Goal: Information Seeking & Learning: Learn about a topic

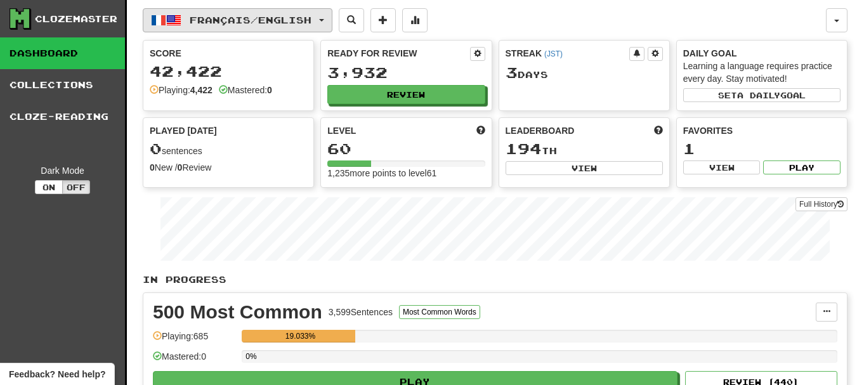
click at [234, 28] on button "Français / English" at bounding box center [238, 20] width 190 height 24
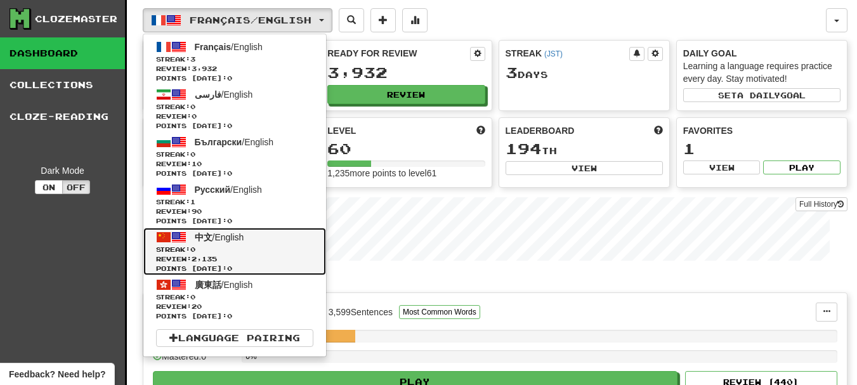
click at [223, 250] on span "Streak: 0" at bounding box center [234, 250] width 157 height 10
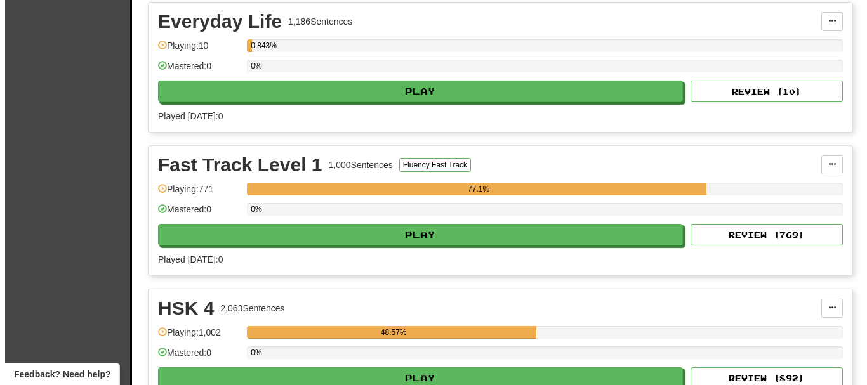
scroll to position [698, 0]
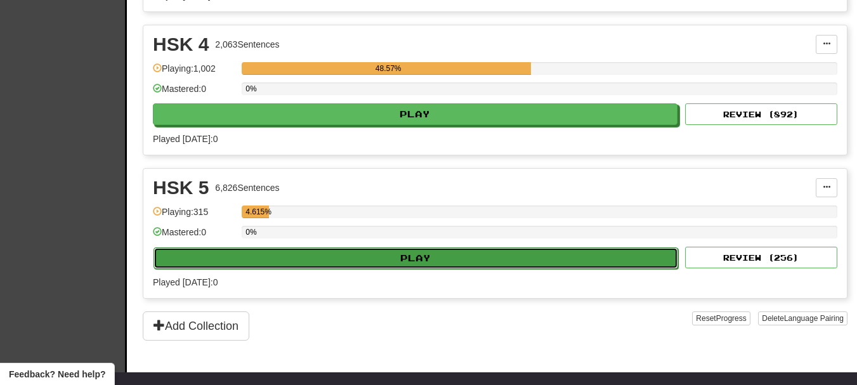
click at [284, 256] on button "Play" at bounding box center [416, 258] width 525 height 22
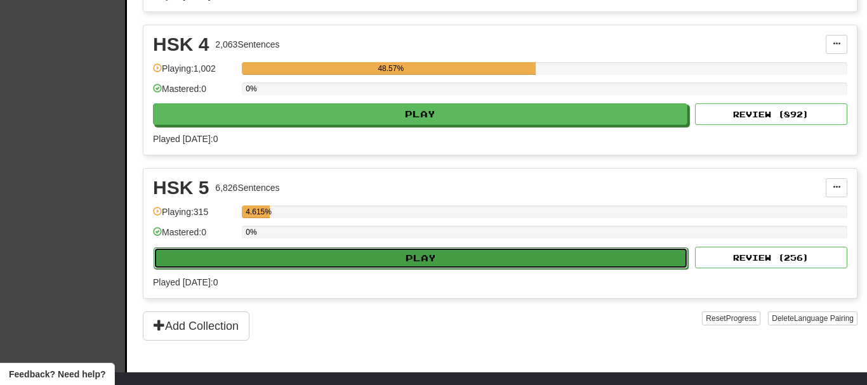
select select "**"
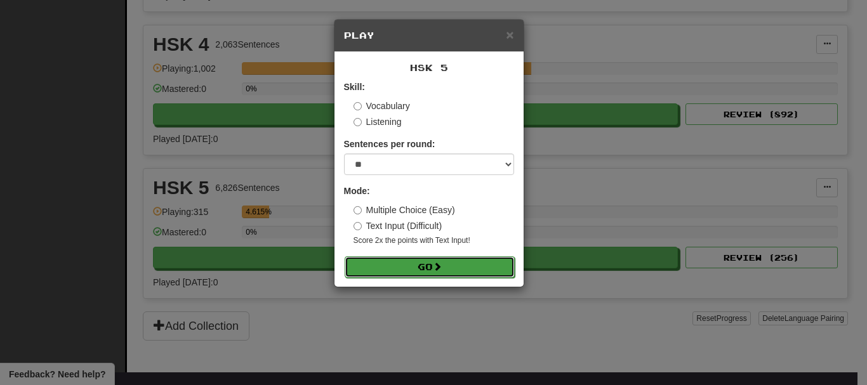
click at [364, 265] on button "Go" at bounding box center [430, 267] width 170 height 22
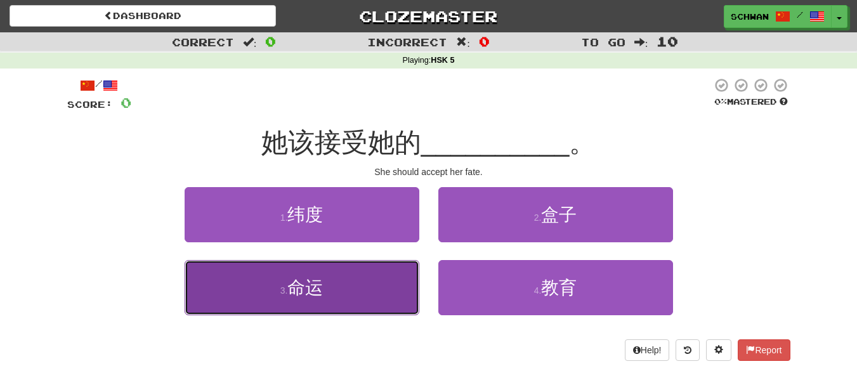
click at [329, 289] on button "3 . 命运" at bounding box center [302, 287] width 235 height 55
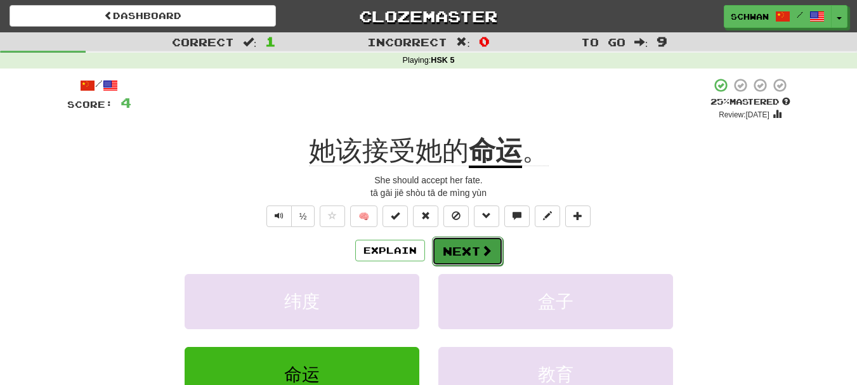
click at [467, 257] on button "Next" at bounding box center [467, 251] width 71 height 29
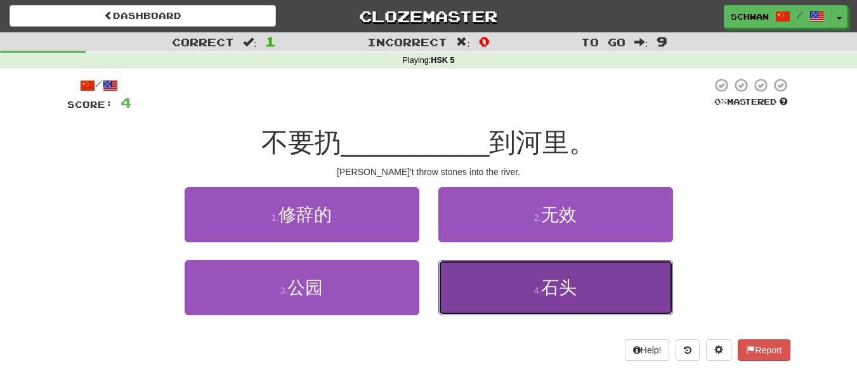
click at [556, 297] on span "石头" at bounding box center [559, 288] width 36 height 20
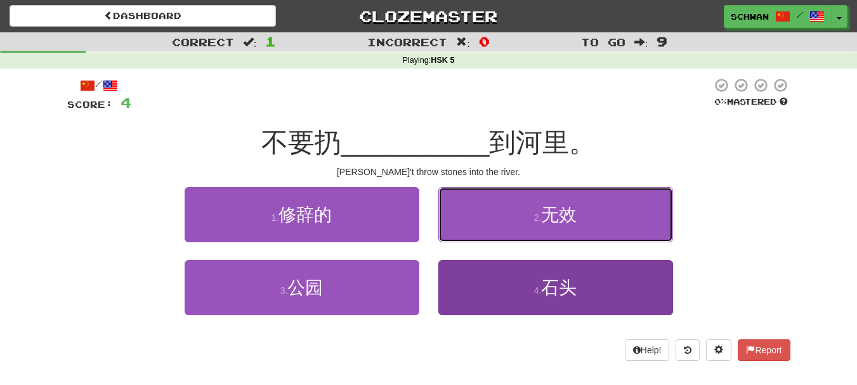
click at [556, 225] on span "无效" at bounding box center [559, 215] width 36 height 20
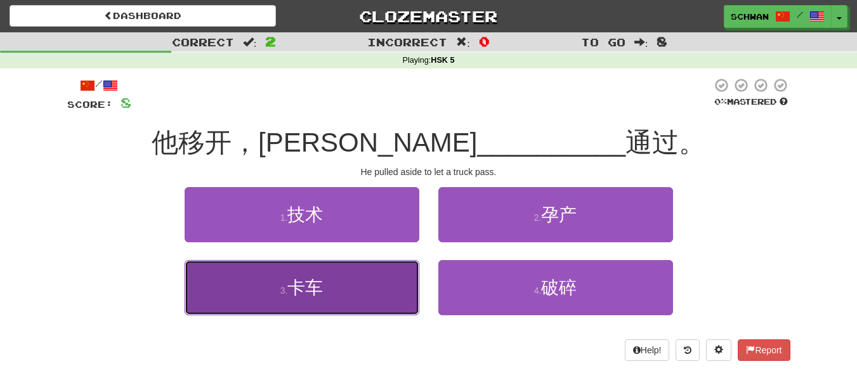
click at [306, 296] on span "卡车" at bounding box center [305, 288] width 36 height 20
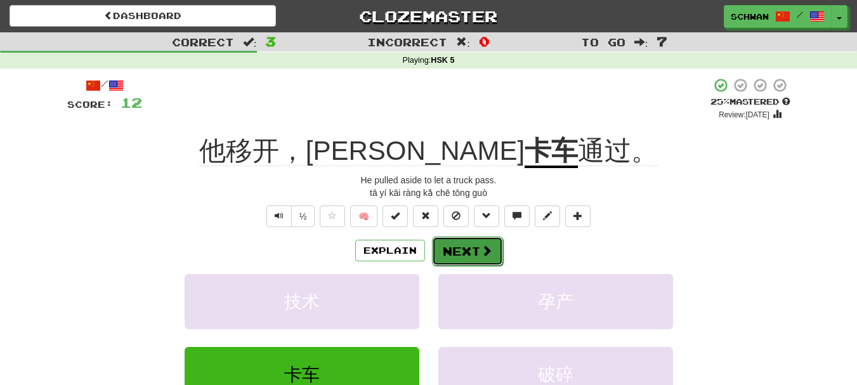
click at [454, 251] on button "Next" at bounding box center [467, 251] width 71 height 29
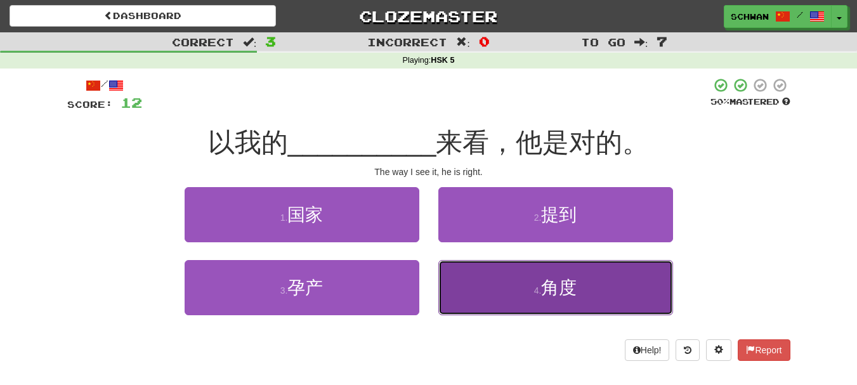
click at [572, 294] on span "角度" at bounding box center [559, 288] width 36 height 20
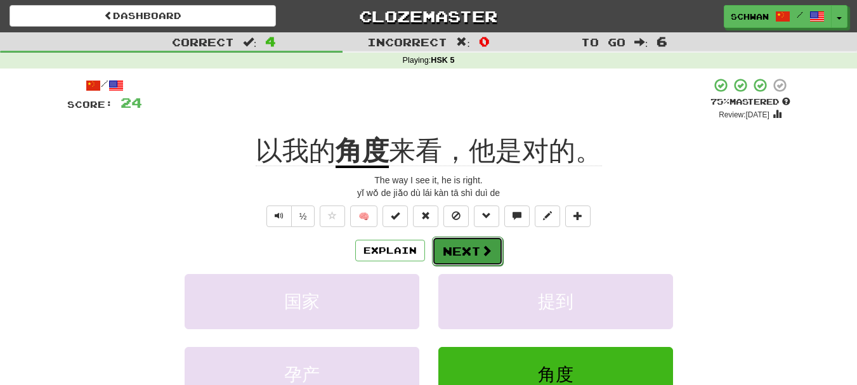
click at [456, 249] on button "Next" at bounding box center [467, 251] width 71 height 29
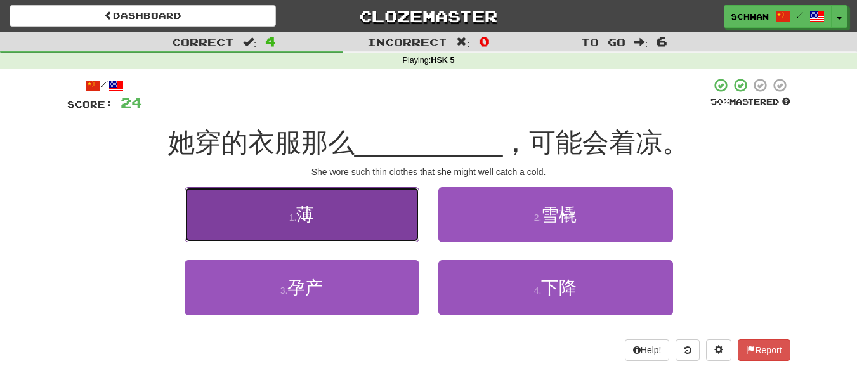
click at [328, 220] on button "1 . 薄" at bounding box center [302, 214] width 235 height 55
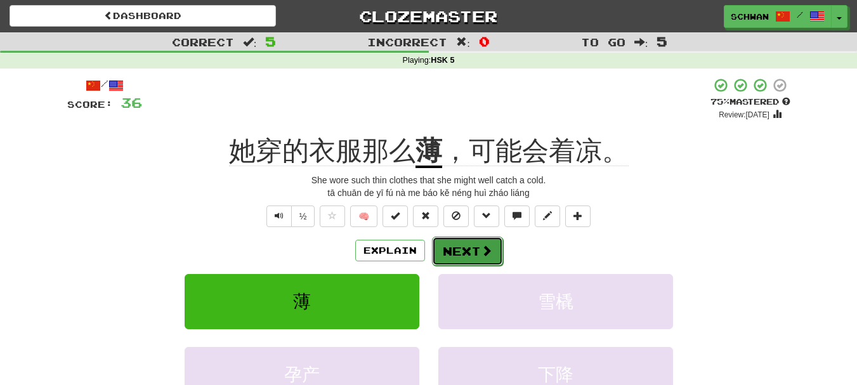
click at [464, 254] on button "Next" at bounding box center [467, 251] width 71 height 29
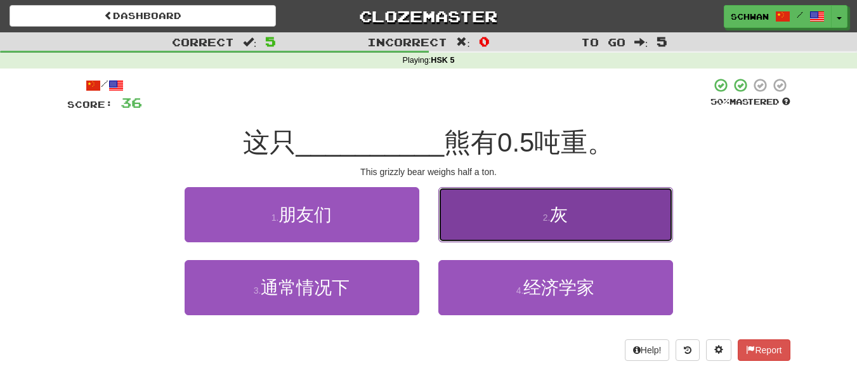
click at [574, 228] on button "2 . 灰" at bounding box center [555, 214] width 235 height 55
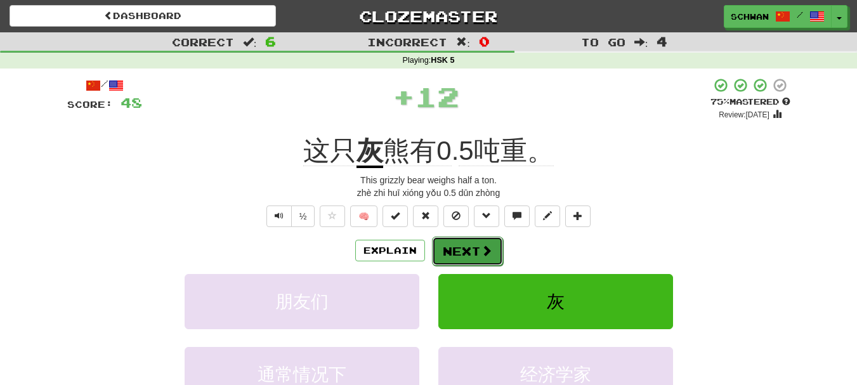
click at [482, 253] on span at bounding box center [486, 250] width 11 height 11
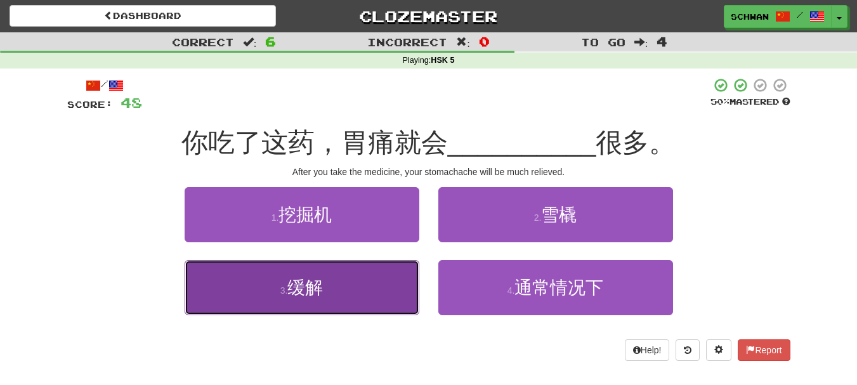
click at [343, 295] on button "3 . 缓解" at bounding box center [302, 287] width 235 height 55
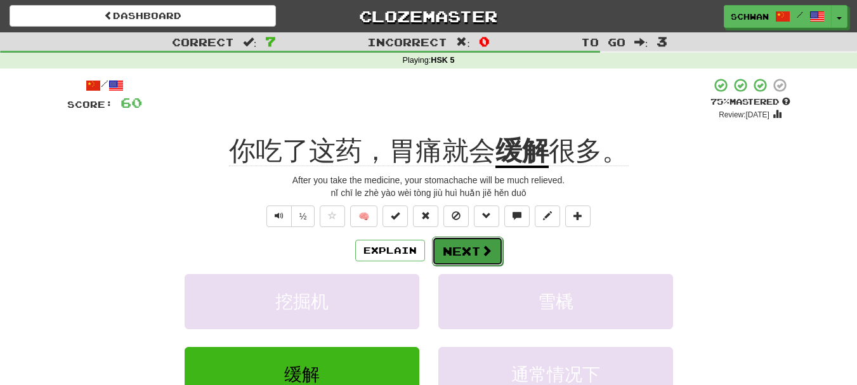
click at [473, 249] on button "Next" at bounding box center [467, 251] width 71 height 29
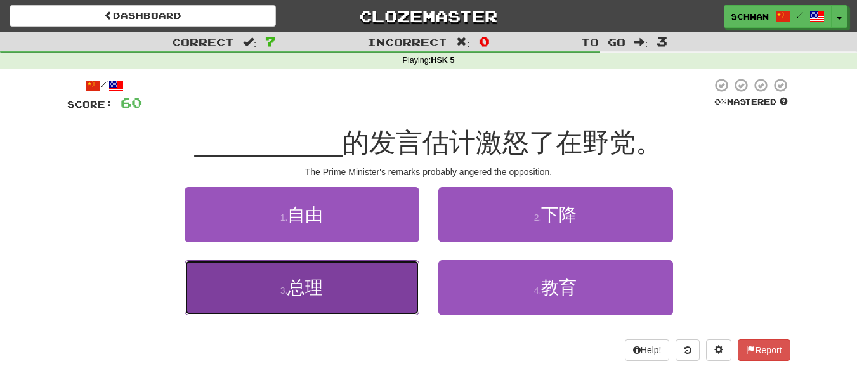
click at [306, 291] on span "总理" at bounding box center [305, 288] width 36 height 20
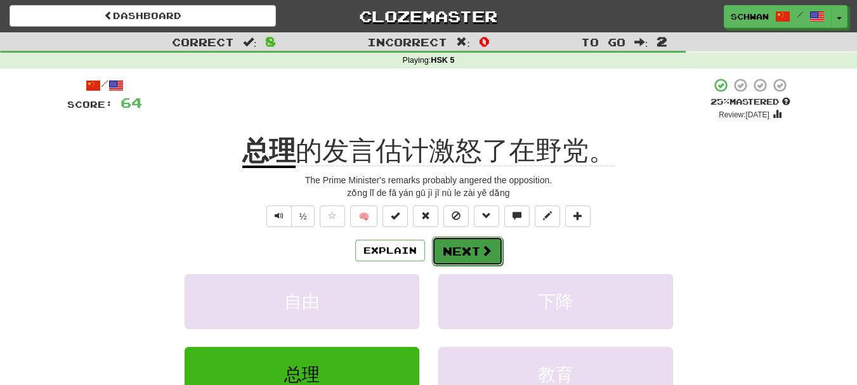
click at [467, 257] on button "Next" at bounding box center [467, 251] width 71 height 29
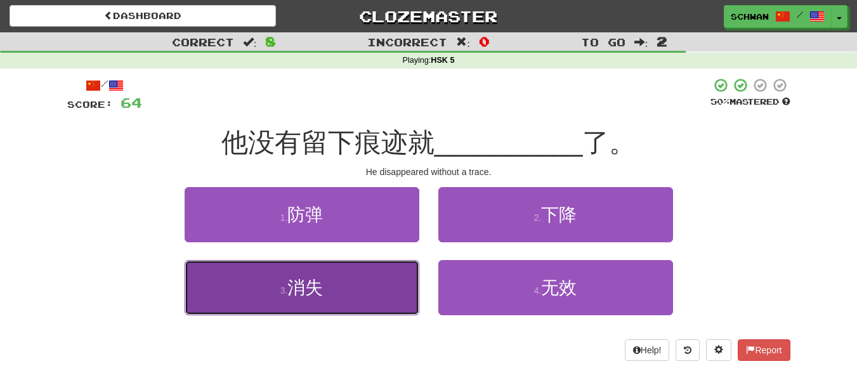
click at [371, 294] on button "3 . 消失" at bounding box center [302, 287] width 235 height 55
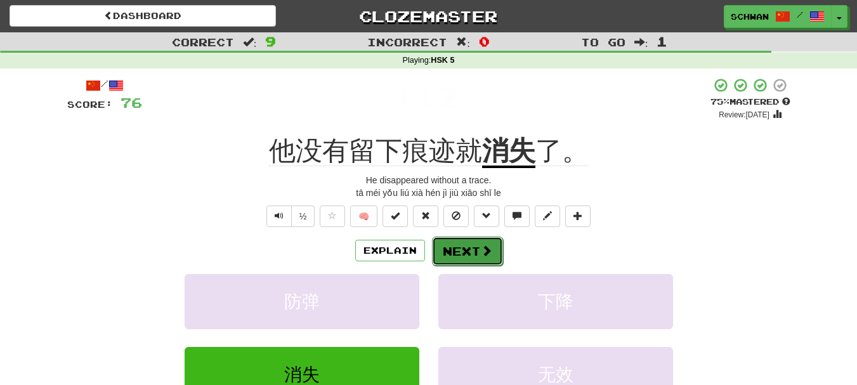
click at [470, 249] on button "Next" at bounding box center [467, 251] width 71 height 29
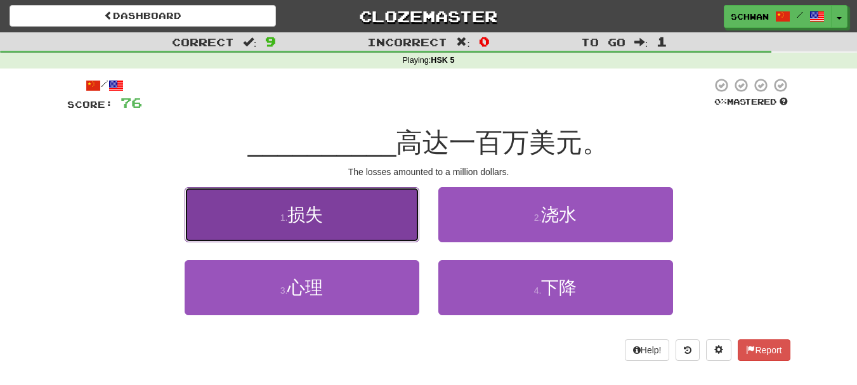
click at [321, 231] on button "1 . 损失" at bounding box center [302, 214] width 235 height 55
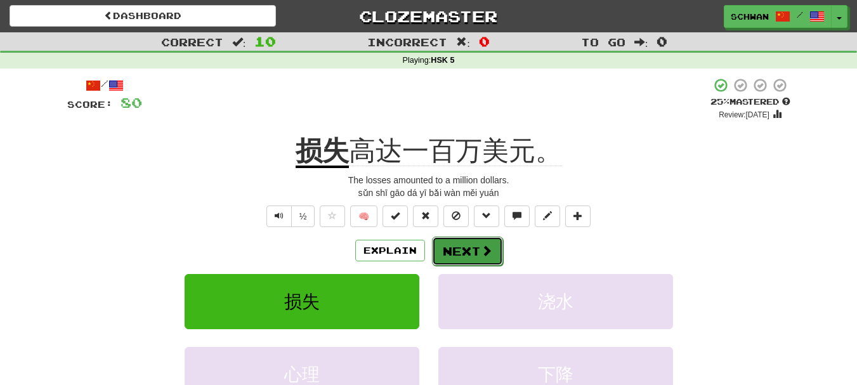
click at [458, 251] on button "Next" at bounding box center [467, 251] width 71 height 29
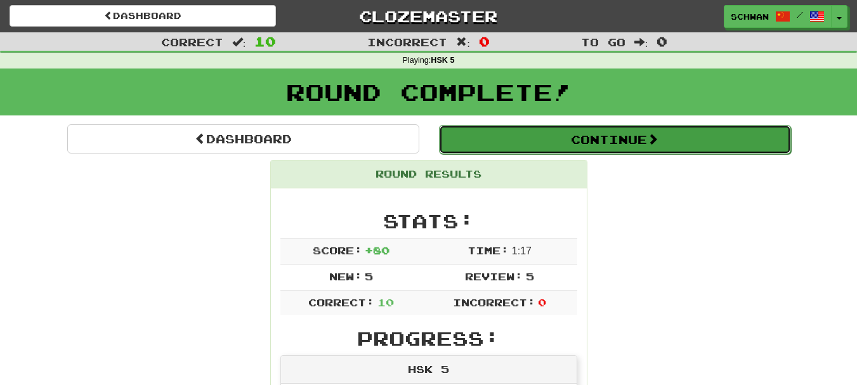
click at [626, 144] on button "Continue" at bounding box center [615, 139] width 352 height 29
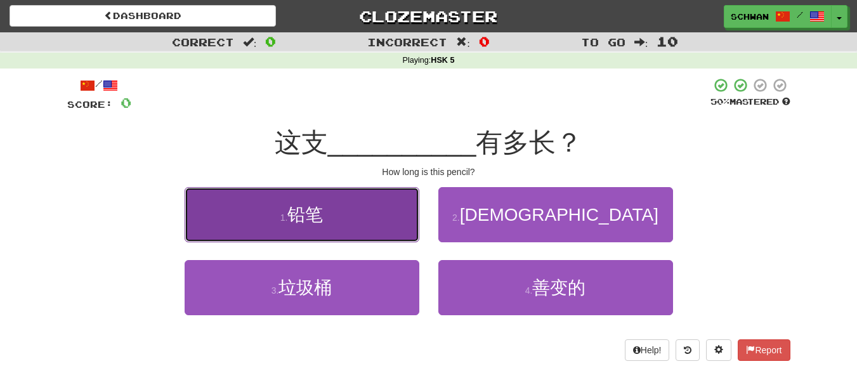
click at [313, 218] on span "铅笔" at bounding box center [305, 215] width 36 height 20
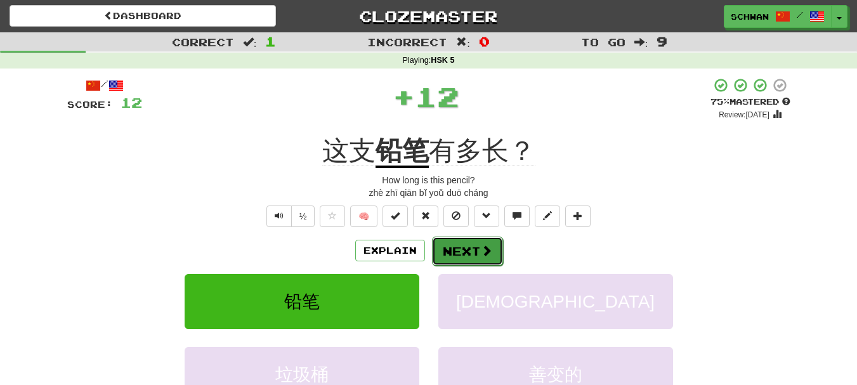
click at [459, 253] on button "Next" at bounding box center [467, 251] width 71 height 29
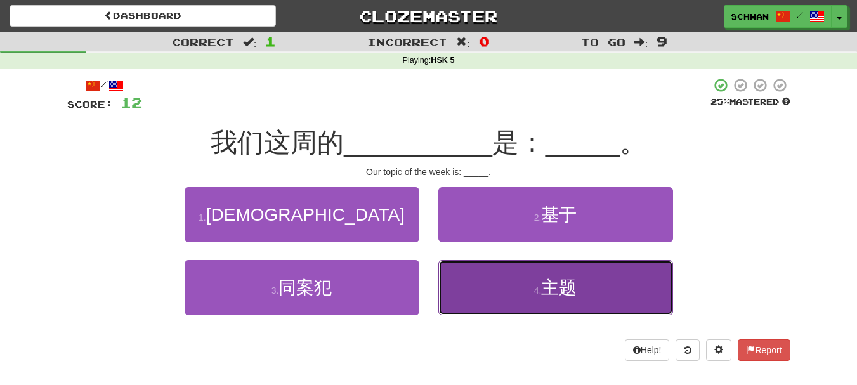
click at [519, 288] on button "4 . 主题" at bounding box center [555, 287] width 235 height 55
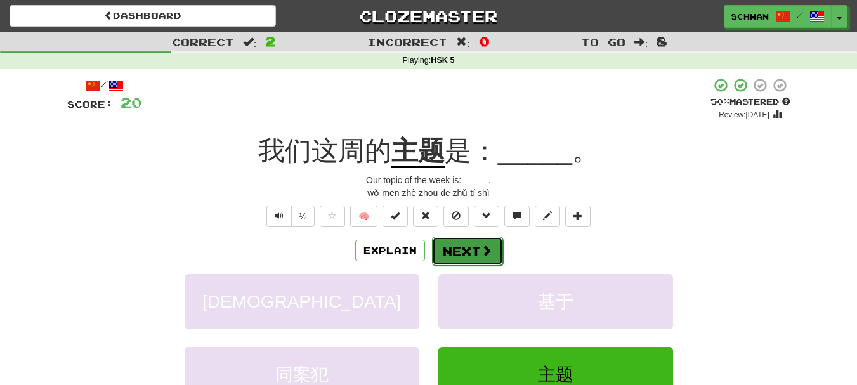
click at [466, 251] on button "Next" at bounding box center [467, 251] width 71 height 29
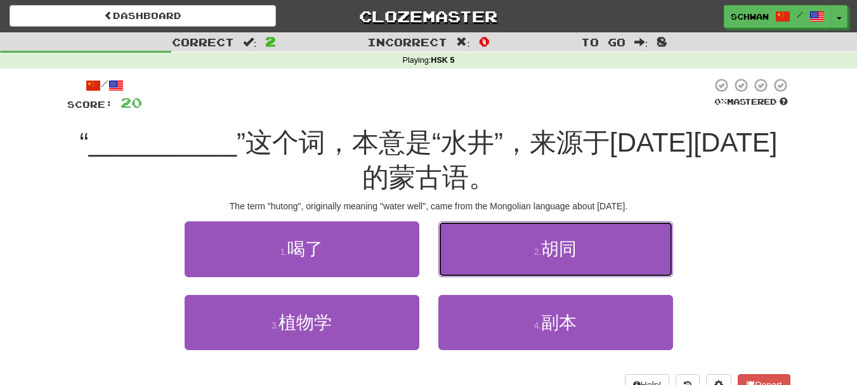
click at [466, 251] on button "2 . 胡同" at bounding box center [555, 248] width 235 height 55
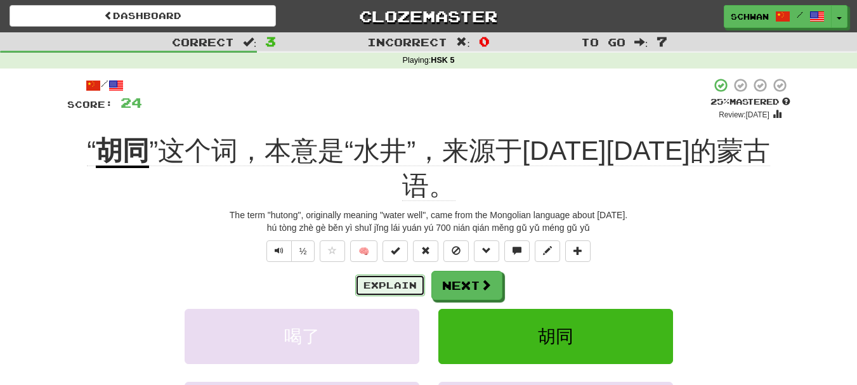
click at [392, 275] on button "Explain" at bounding box center [390, 286] width 70 height 22
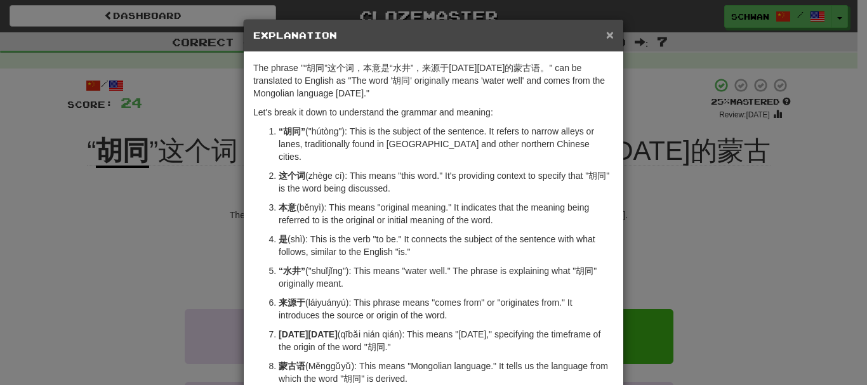
click at [606, 30] on span "×" at bounding box center [610, 34] width 8 height 15
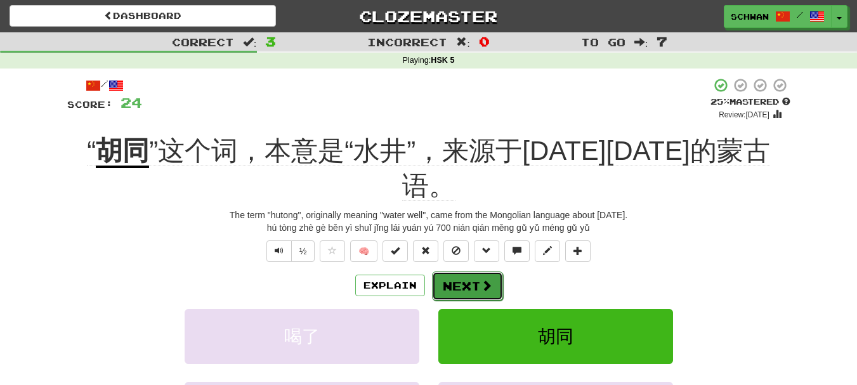
click at [467, 272] on button "Next" at bounding box center [467, 286] width 71 height 29
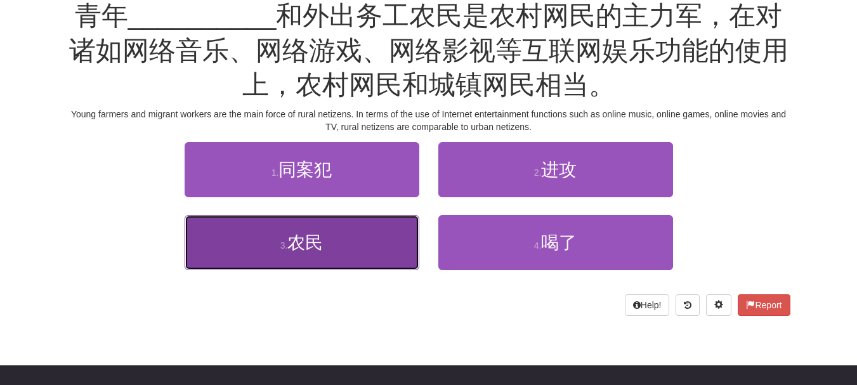
click at [315, 238] on span "农民" at bounding box center [305, 243] width 36 height 20
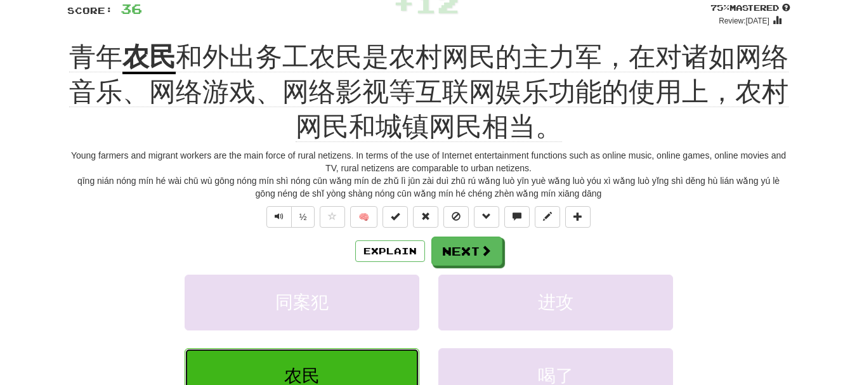
scroll to position [72, 0]
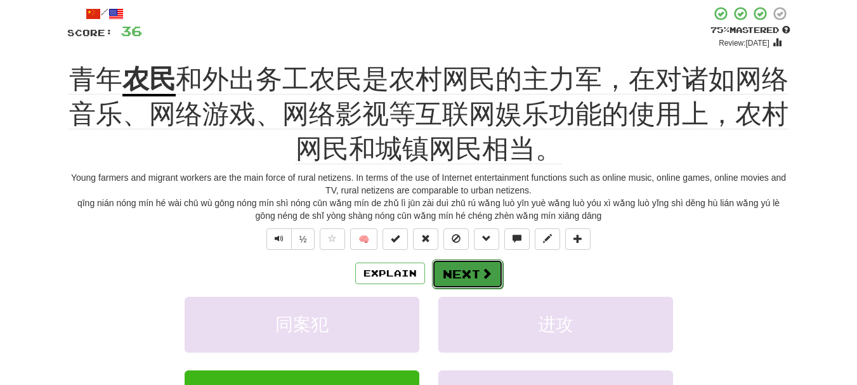
click at [475, 274] on button "Next" at bounding box center [467, 274] width 71 height 29
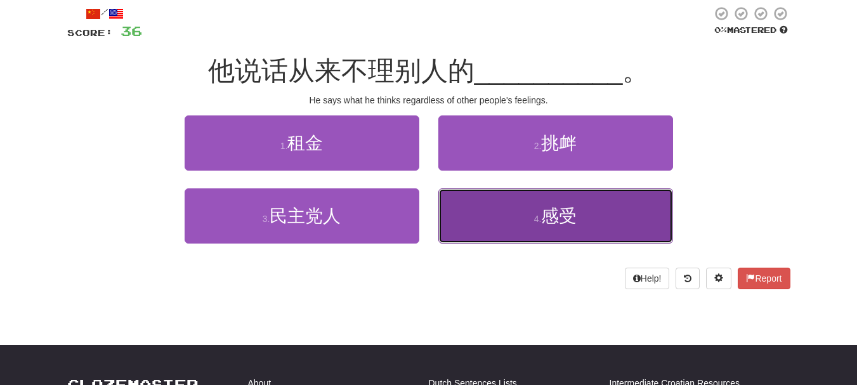
click at [546, 228] on button "4 . 感受" at bounding box center [555, 215] width 235 height 55
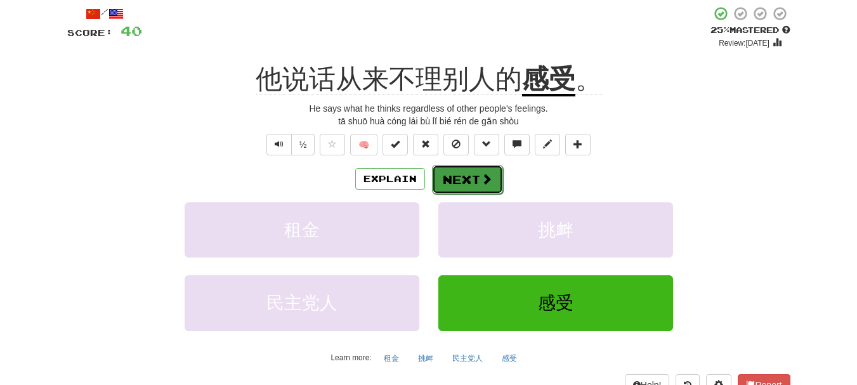
click at [454, 186] on button "Next" at bounding box center [467, 179] width 71 height 29
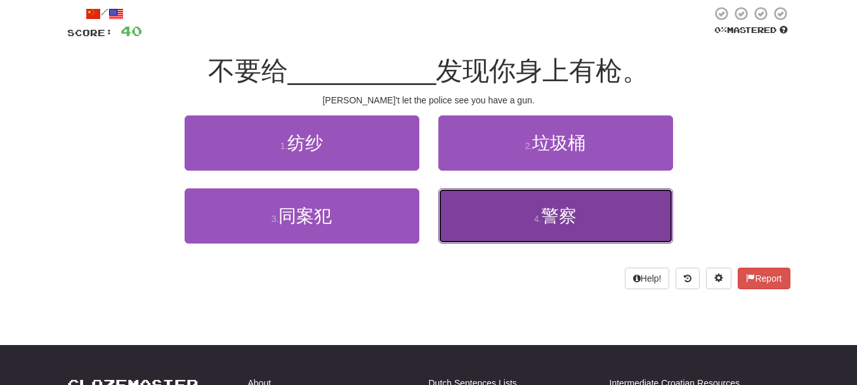
click at [520, 222] on button "4 . 警察" at bounding box center [555, 215] width 235 height 55
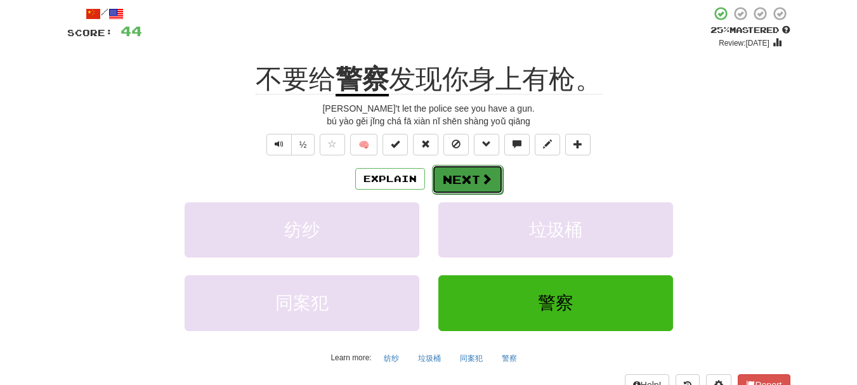
click at [484, 178] on span at bounding box center [486, 178] width 11 height 11
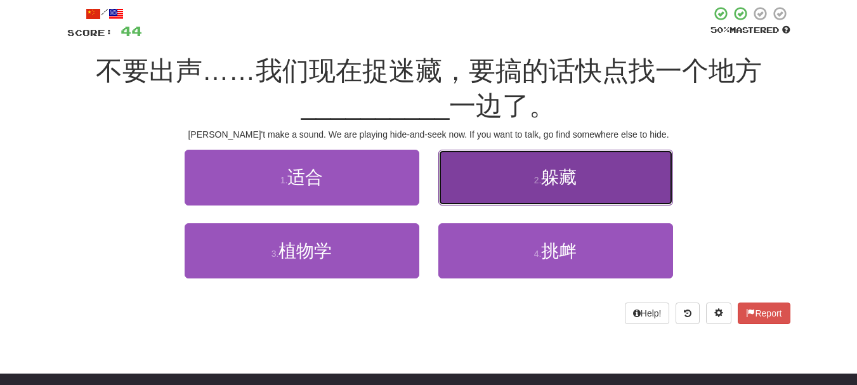
click at [518, 195] on button "2 . 躲藏" at bounding box center [555, 177] width 235 height 55
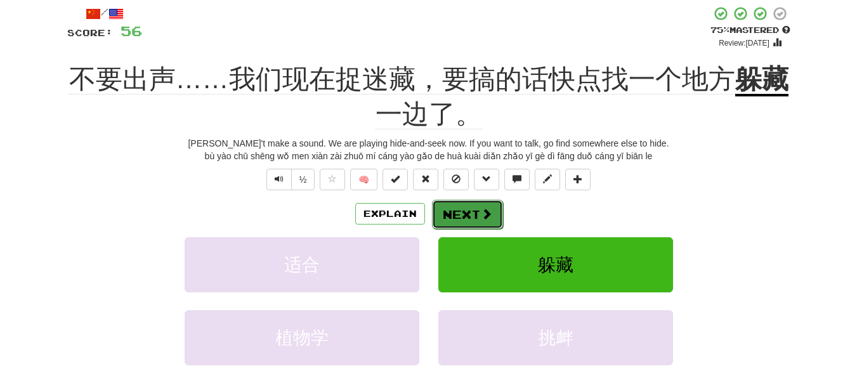
click at [470, 215] on button "Next" at bounding box center [467, 214] width 71 height 29
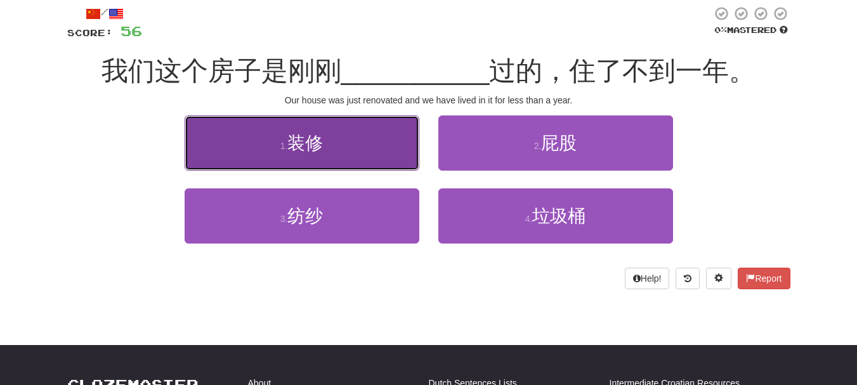
click at [355, 152] on button "1 . 装修" at bounding box center [302, 142] width 235 height 55
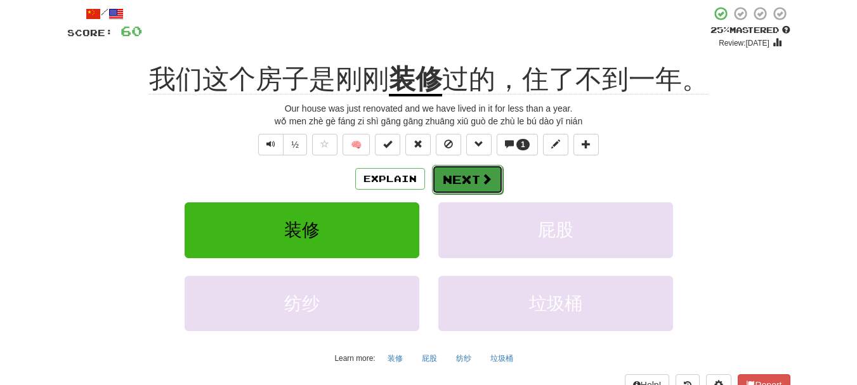
click at [470, 182] on button "Next" at bounding box center [467, 179] width 71 height 29
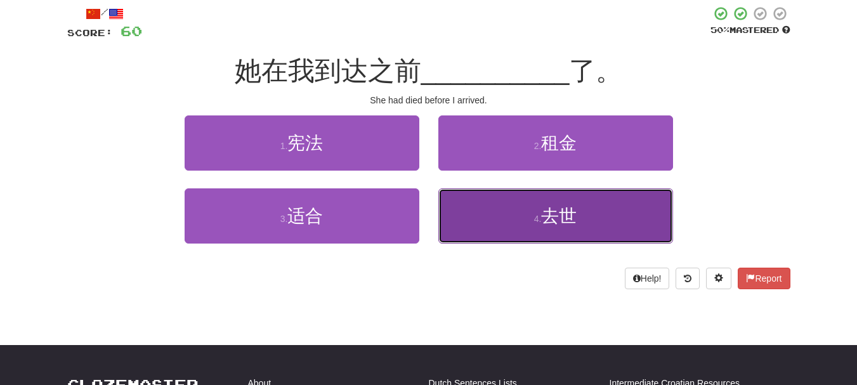
click at [509, 216] on button "4 . 去世" at bounding box center [555, 215] width 235 height 55
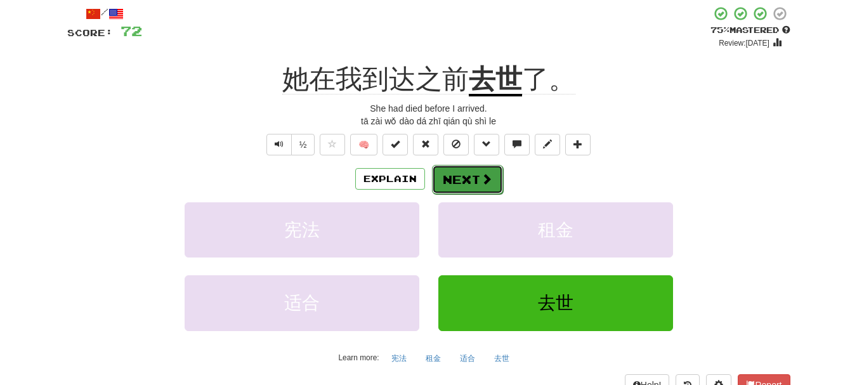
click at [470, 181] on button "Next" at bounding box center [467, 179] width 71 height 29
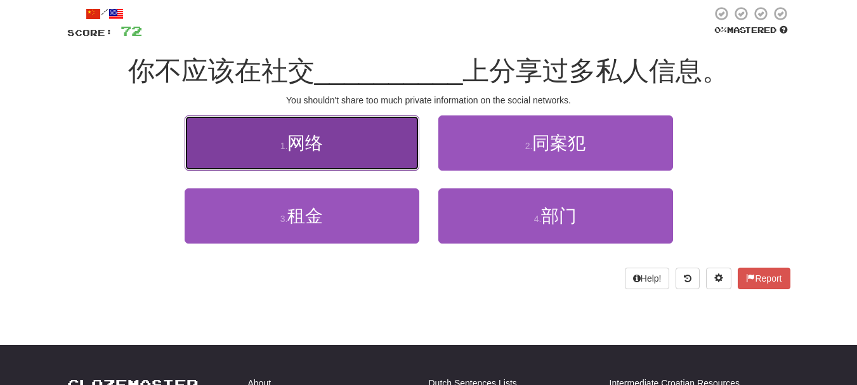
click at [369, 168] on button "1 . 网络" at bounding box center [302, 142] width 235 height 55
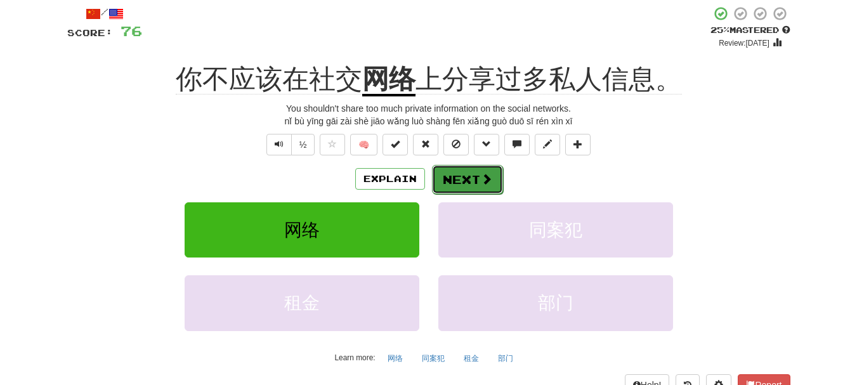
click at [483, 176] on span at bounding box center [486, 178] width 11 height 11
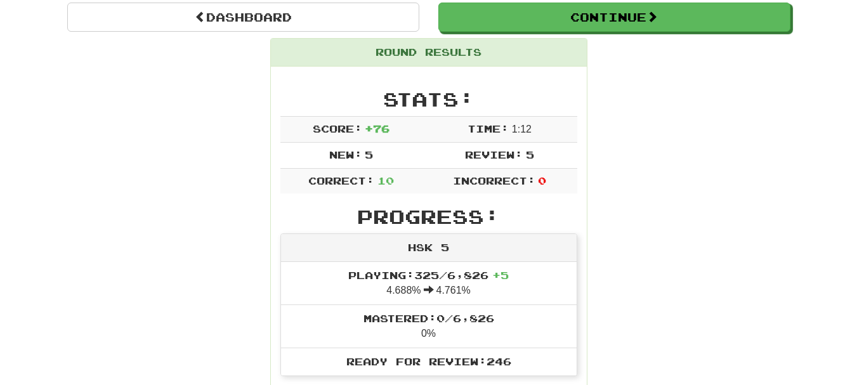
scroll to position [128, 0]
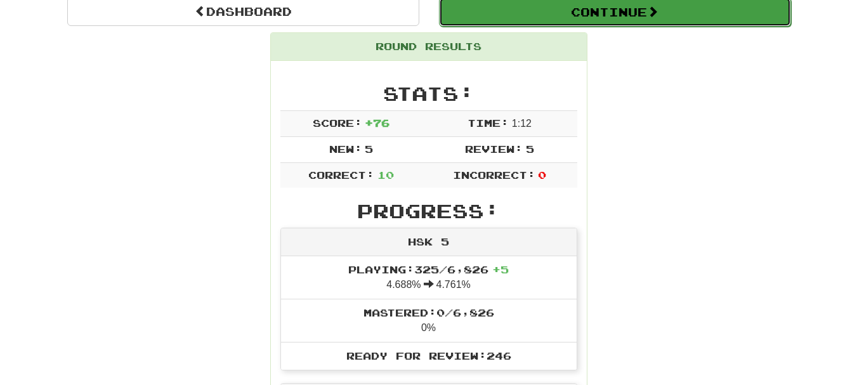
click at [675, 13] on button "Continue" at bounding box center [615, 11] width 352 height 29
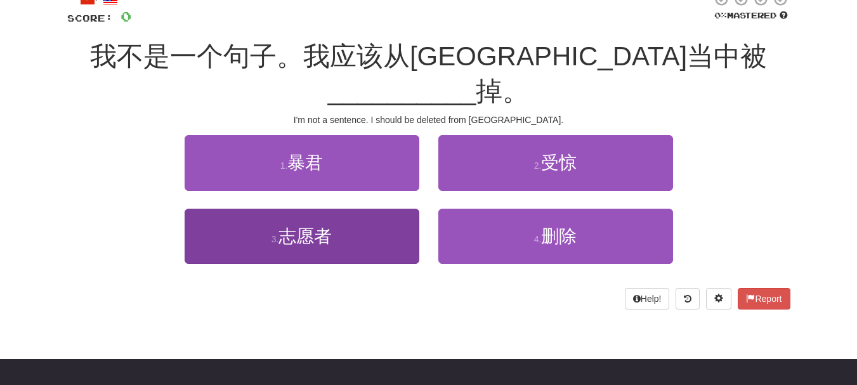
scroll to position [64, 0]
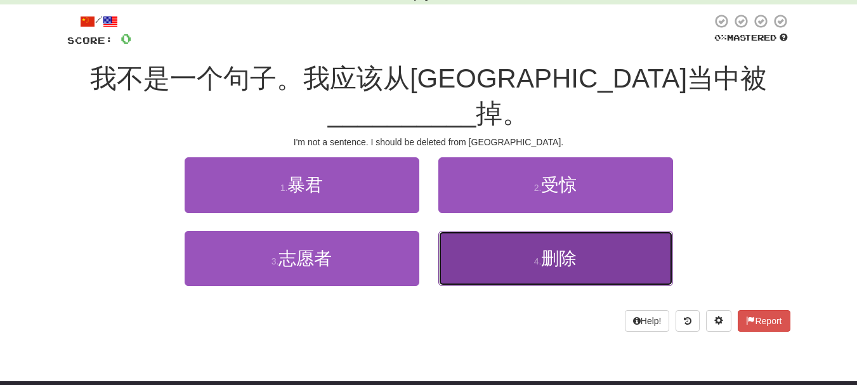
click at [580, 231] on button "4 . 删除" at bounding box center [555, 258] width 235 height 55
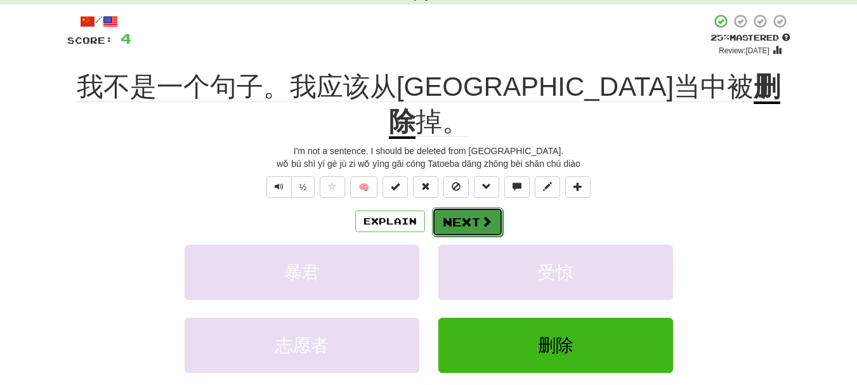
click at [477, 208] on button "Next" at bounding box center [467, 222] width 71 height 29
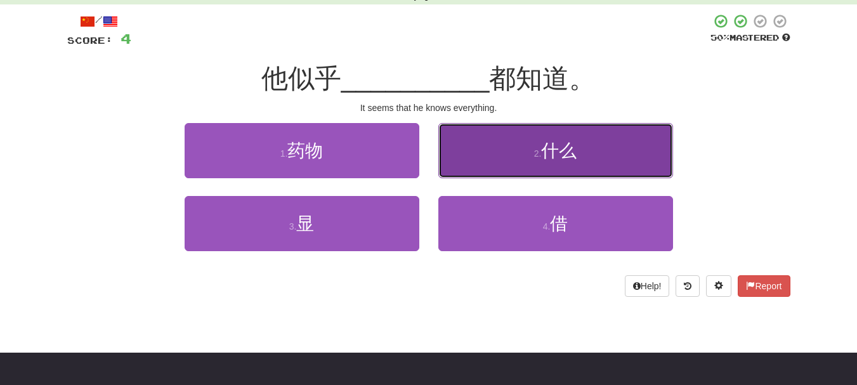
click at [470, 174] on button "2 . 什么" at bounding box center [555, 150] width 235 height 55
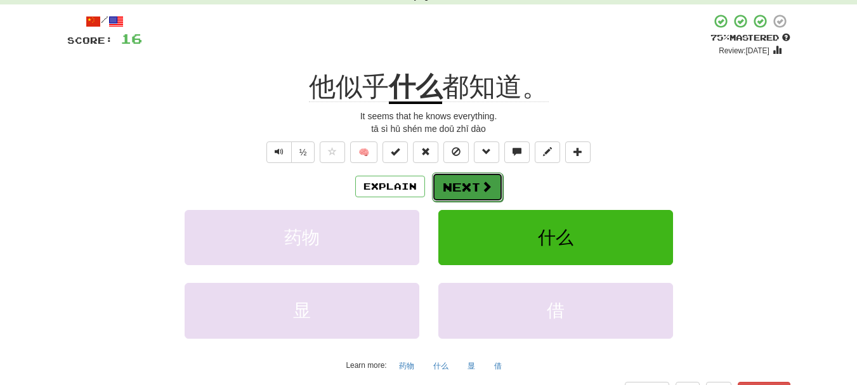
click at [464, 186] on button "Next" at bounding box center [467, 187] width 71 height 29
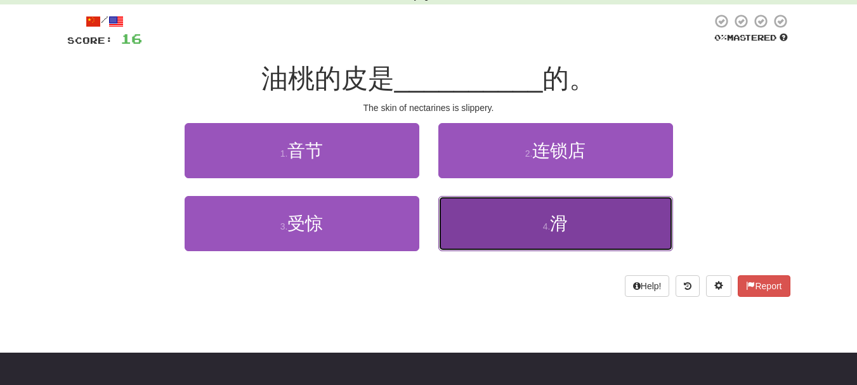
click at [487, 230] on button "4 . 滑" at bounding box center [555, 223] width 235 height 55
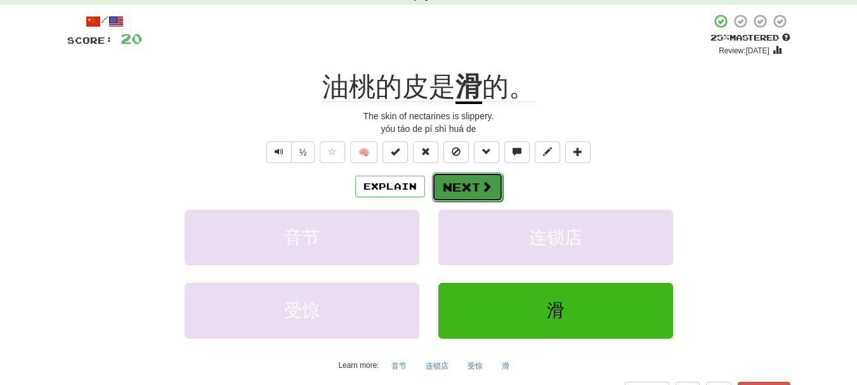
click at [462, 185] on button "Next" at bounding box center [467, 187] width 71 height 29
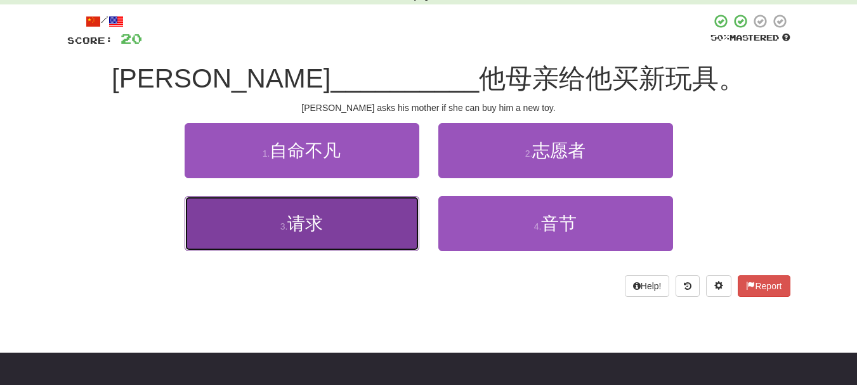
click at [365, 232] on button "3 . 请求" at bounding box center [302, 223] width 235 height 55
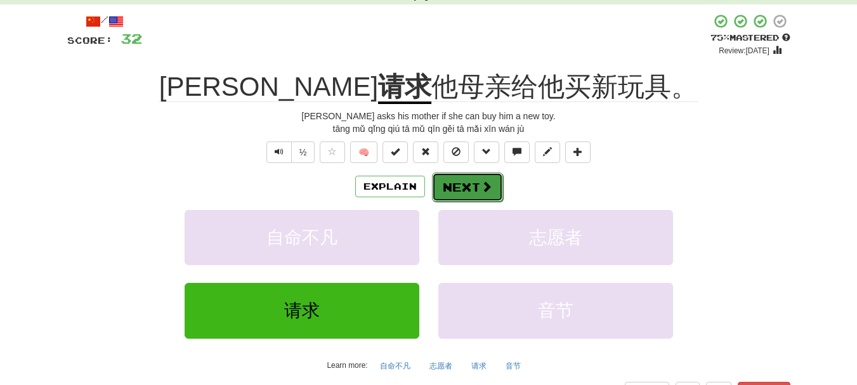
click at [472, 189] on button "Next" at bounding box center [467, 187] width 71 height 29
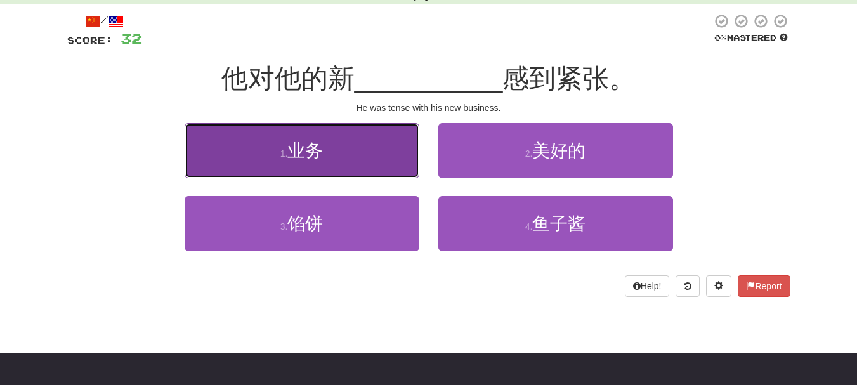
click at [364, 165] on button "1 . 业务" at bounding box center [302, 150] width 235 height 55
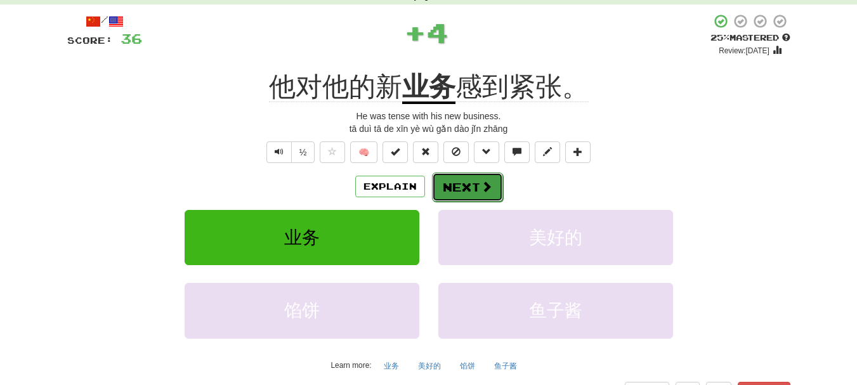
click at [471, 188] on button "Next" at bounding box center [467, 187] width 71 height 29
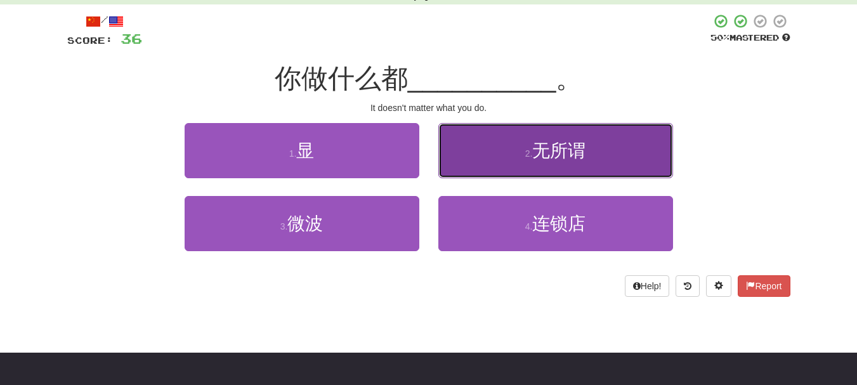
click at [508, 156] on button "2 . 无所谓" at bounding box center [555, 150] width 235 height 55
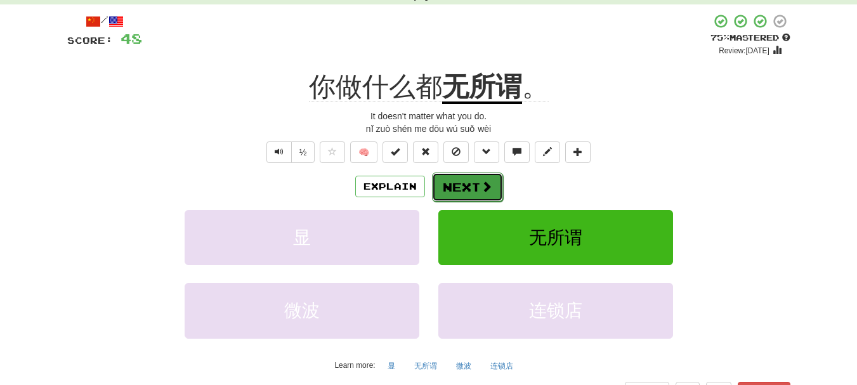
click at [469, 183] on button "Next" at bounding box center [467, 187] width 71 height 29
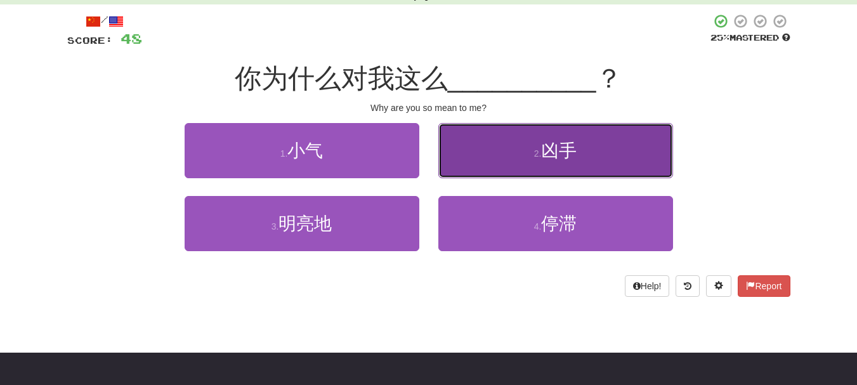
click at [524, 149] on button "2 . 凶手" at bounding box center [555, 150] width 235 height 55
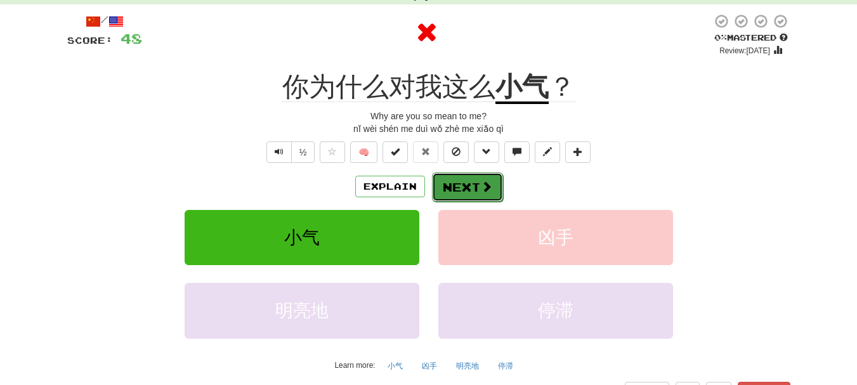
click at [481, 183] on span at bounding box center [486, 186] width 11 height 11
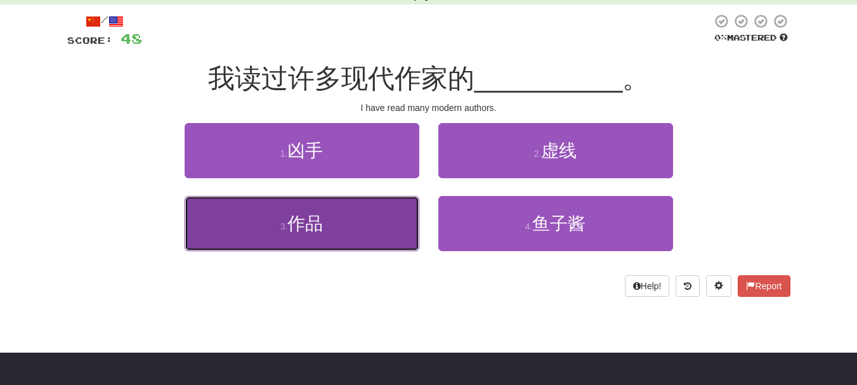
click at [393, 216] on button "3 . 作品" at bounding box center [302, 223] width 235 height 55
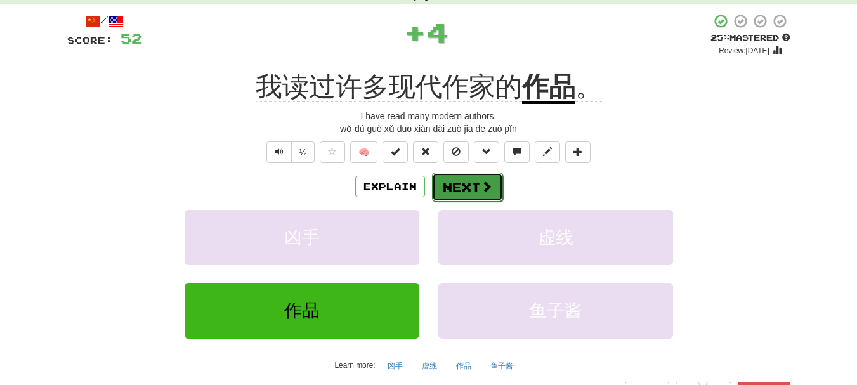
click at [455, 189] on button "Next" at bounding box center [467, 187] width 71 height 29
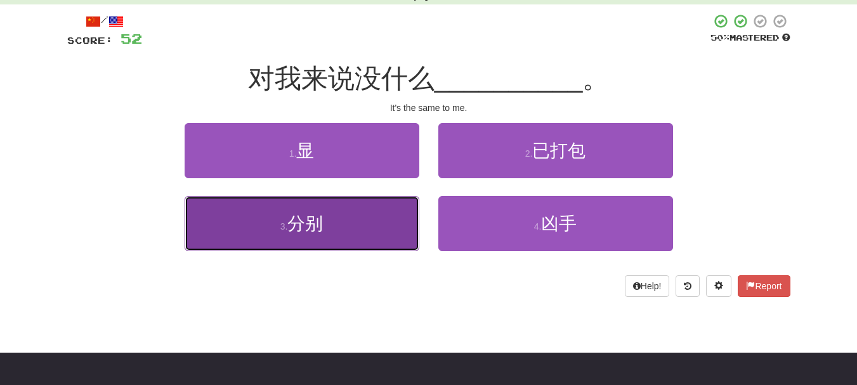
click at [400, 213] on button "3 . 分别" at bounding box center [302, 223] width 235 height 55
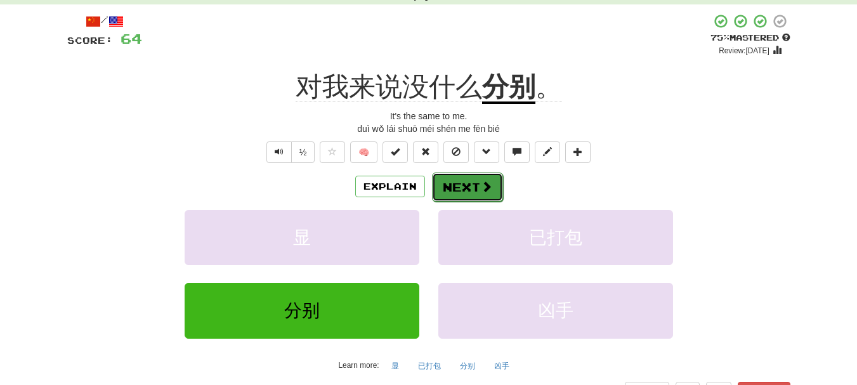
click at [470, 188] on button "Next" at bounding box center [467, 187] width 71 height 29
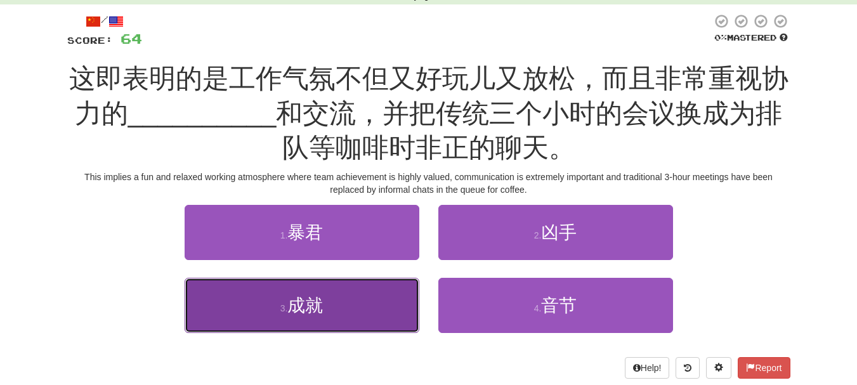
click at [370, 303] on button "3 . 成就" at bounding box center [302, 305] width 235 height 55
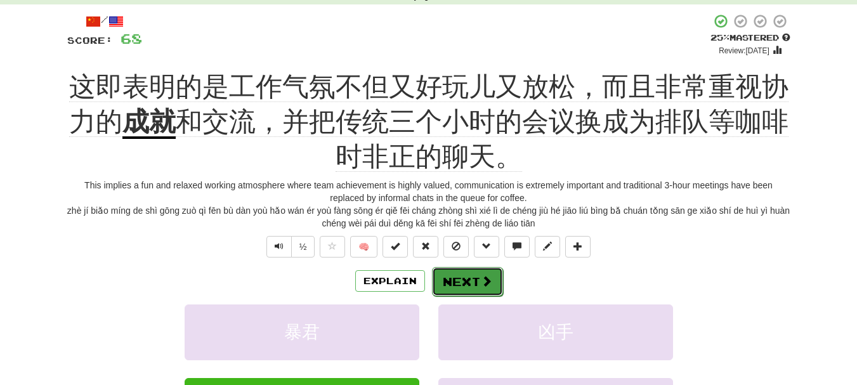
click at [481, 282] on span at bounding box center [486, 280] width 11 height 11
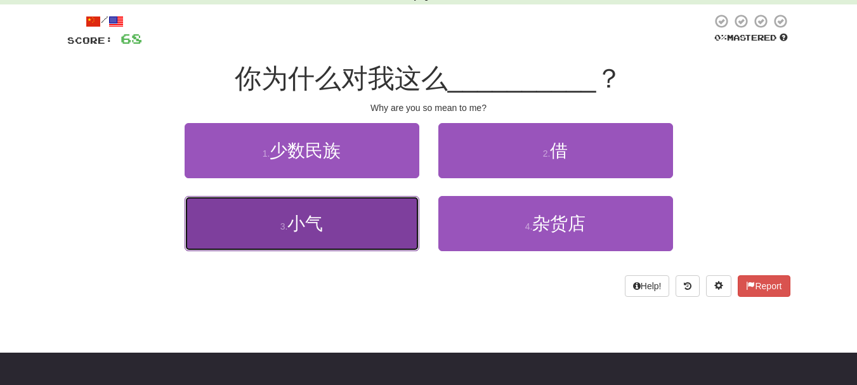
click at [386, 237] on button "3 . 小气" at bounding box center [302, 223] width 235 height 55
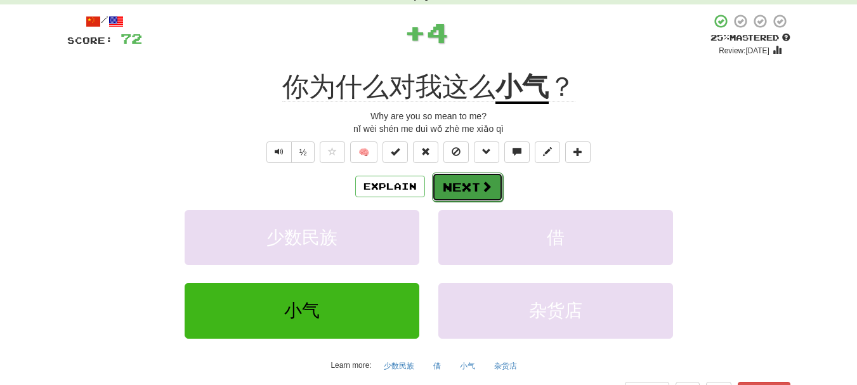
click at [459, 187] on button "Next" at bounding box center [467, 187] width 71 height 29
